Goal: Task Accomplishment & Management: Use online tool/utility

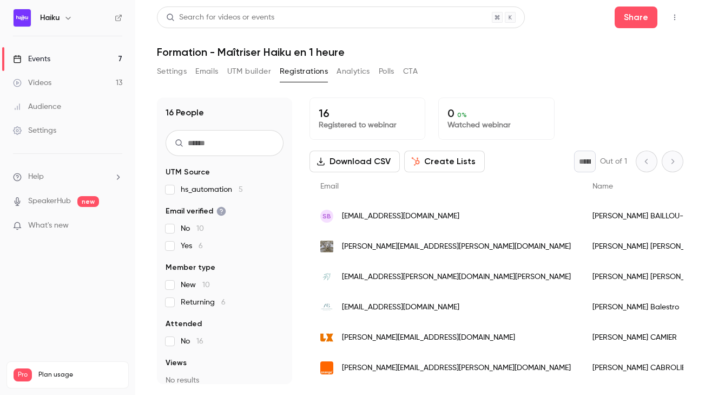
click at [88, 55] on link "Events 7" at bounding box center [67, 59] width 135 height 24
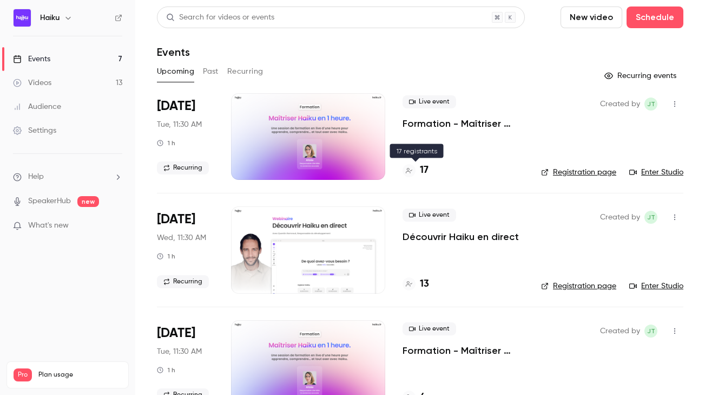
click at [422, 172] on h4 "17" at bounding box center [424, 170] width 9 height 15
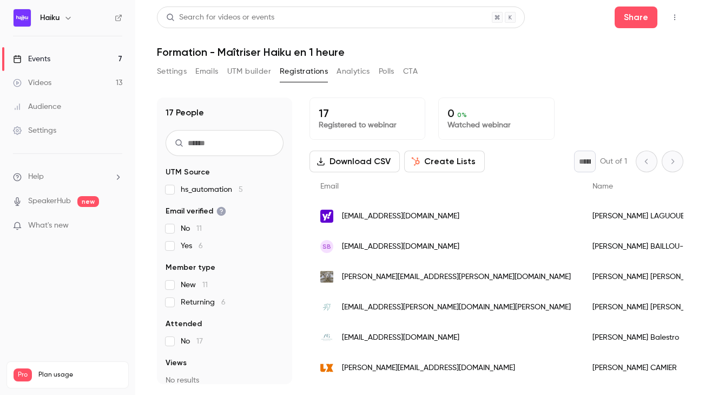
click at [93, 57] on link "Events 7" at bounding box center [67, 59] width 135 height 24
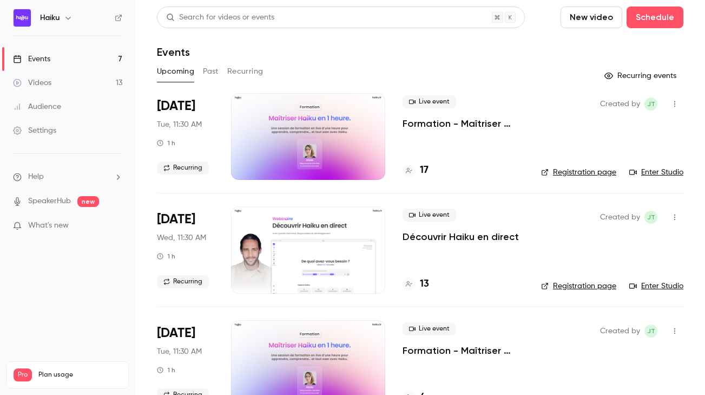
click at [431, 101] on span "Live event" at bounding box center [430, 101] width 54 height 13
click at [433, 120] on p "Formation - Maîtriser Haiku en 1 heure" at bounding box center [463, 123] width 121 height 13
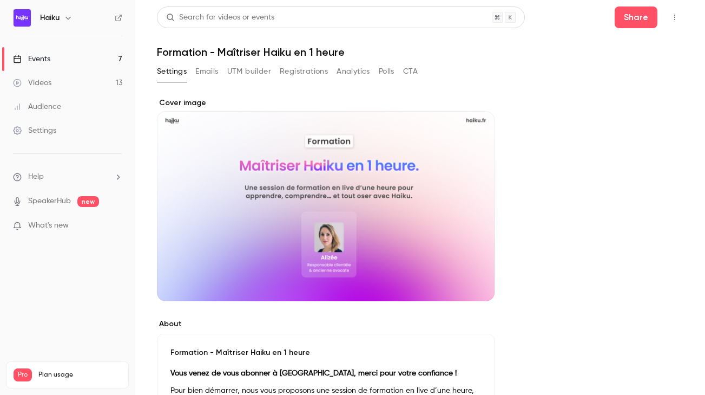
click at [47, 56] on div "Events" at bounding box center [31, 59] width 37 height 11
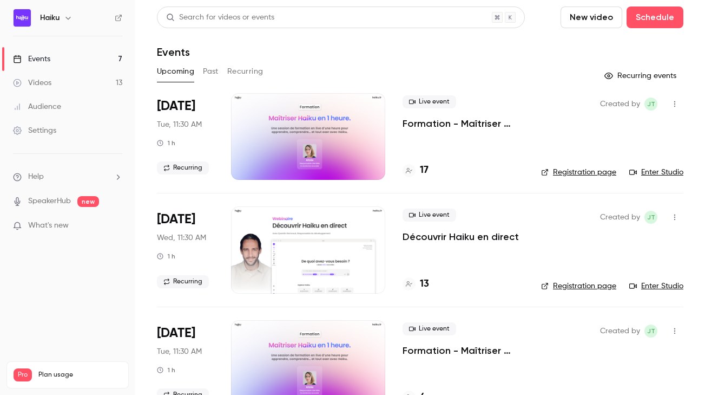
click at [657, 173] on link "Enter Studio" at bounding box center [657, 172] width 54 height 11
